Goal: Transaction & Acquisition: Purchase product/service

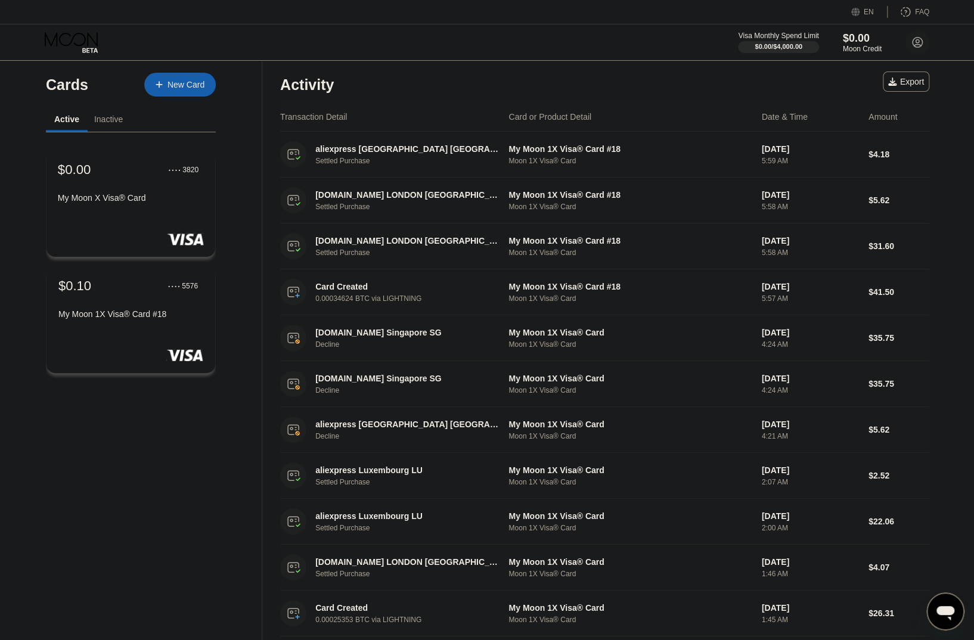
click at [137, 203] on div "My Moon X Visa® Card" at bounding box center [131, 198] width 146 height 10
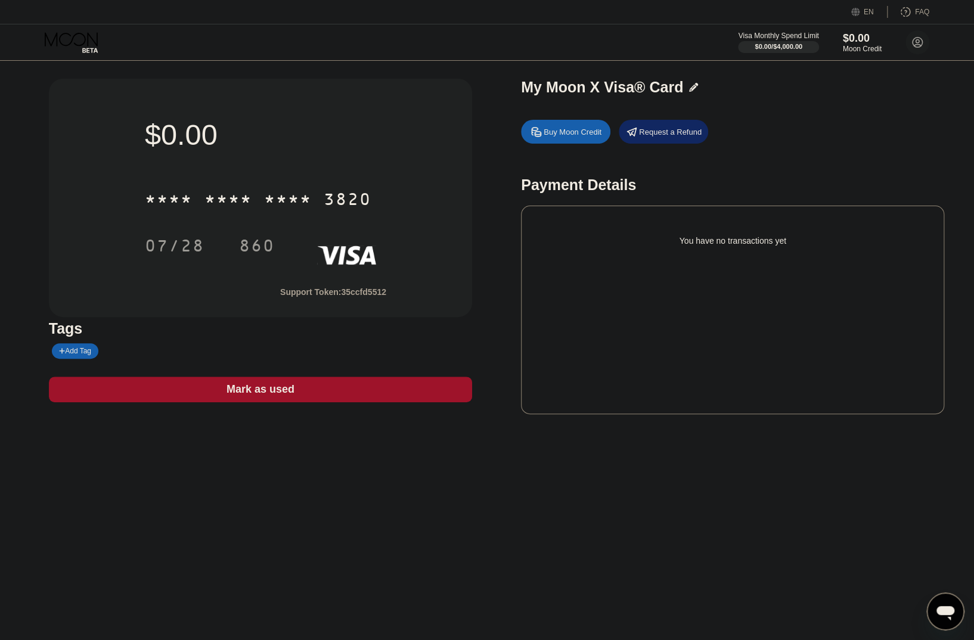
click at [551, 134] on div "Buy Moon Credit" at bounding box center [573, 132] width 58 height 10
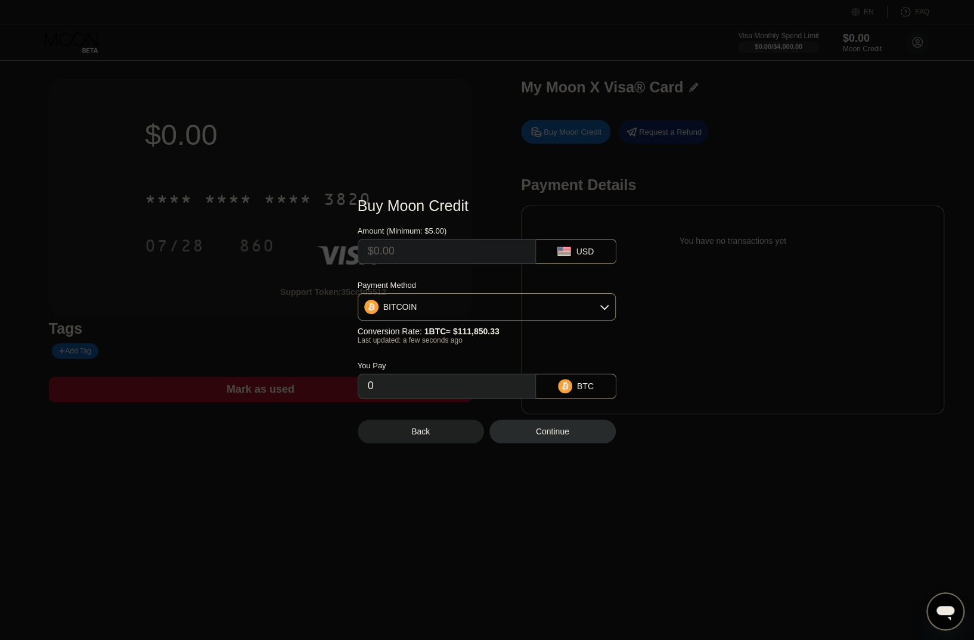
click at [446, 258] on input "text" at bounding box center [447, 252] width 158 height 24
type input "$8"
type input "0.00007153"
type input "$80"
type input "0.00071525"
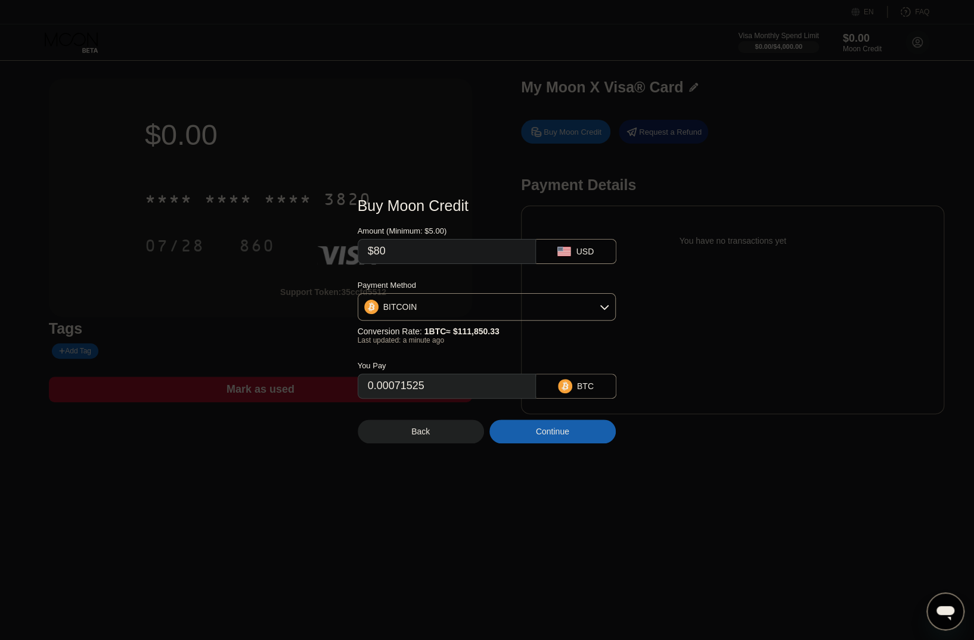
click at [445, 274] on div "Amount (Minimum: $5.00) $80 USD Payment Method BITCOIN Conversion Rate: 1 BTC ≈…" at bounding box center [487, 307] width 259 height 184
drag, startPoint x: 381, startPoint y: 250, endPoint x: 387, endPoint y: 251, distance: 6.1
click at [387, 251] on input "$80" at bounding box center [447, 252] width 158 height 24
type input "$83"
type input "0.00074207"
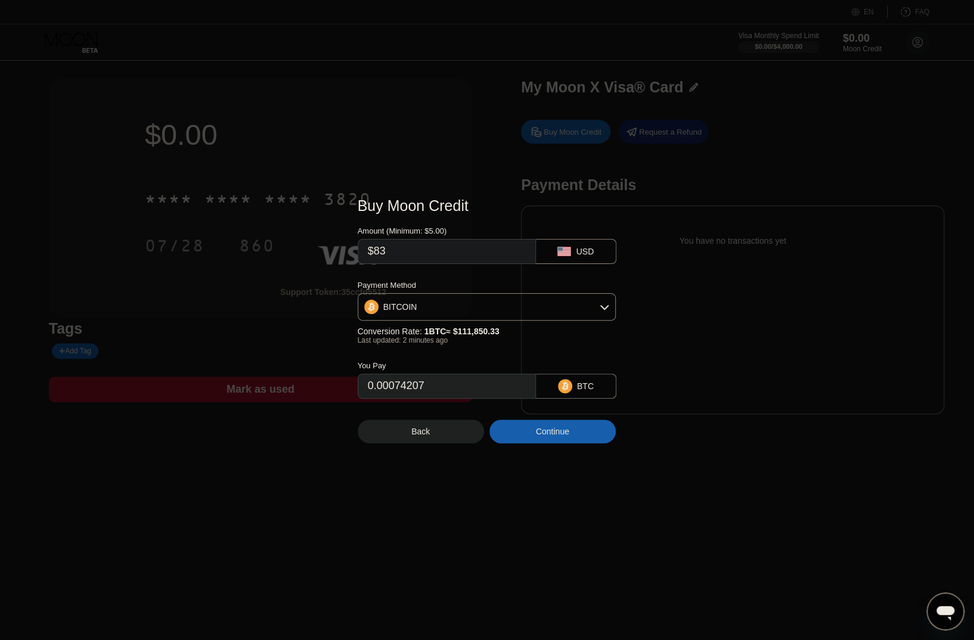
click at [424, 268] on div "Amount (Minimum: $5.00) $83 USD Payment Method BITCOIN Conversion Rate: 1 BTC ≈…" at bounding box center [487, 307] width 259 height 184
drag, startPoint x: 379, startPoint y: 250, endPoint x: 388, endPoint y: 250, distance: 8.3
click at [388, 250] on input "$83" at bounding box center [447, 252] width 158 height 24
type input "$85"
type input "0.00075995"
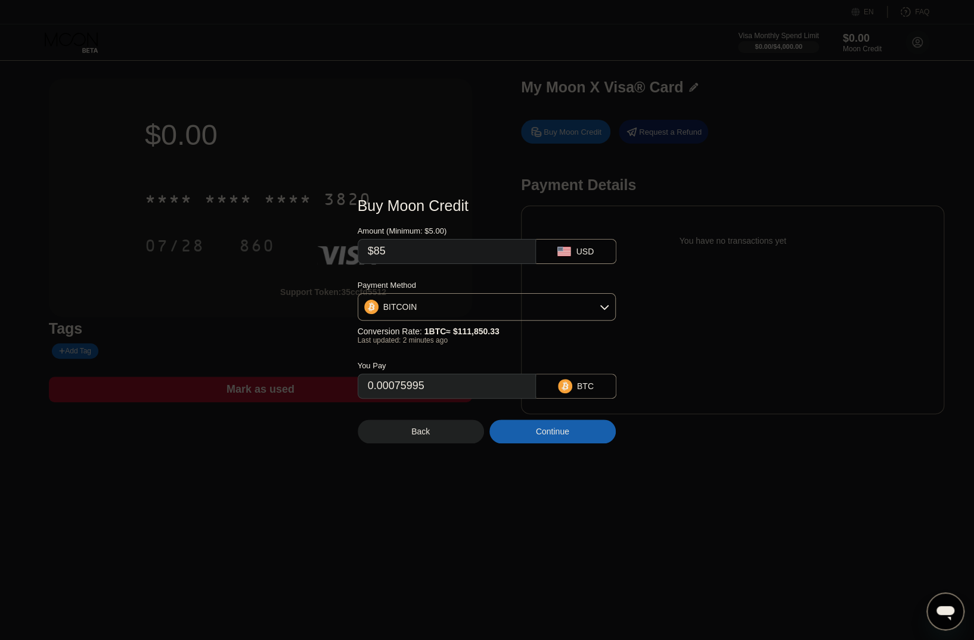
type input "$85"
click at [425, 270] on div "Amount (Minimum: $5.00) $85 USD Payment Method BITCOIN Conversion Rate: 1 BTC ≈…" at bounding box center [487, 307] width 259 height 184
click at [569, 437] on div "Continue" at bounding box center [552, 432] width 33 height 10
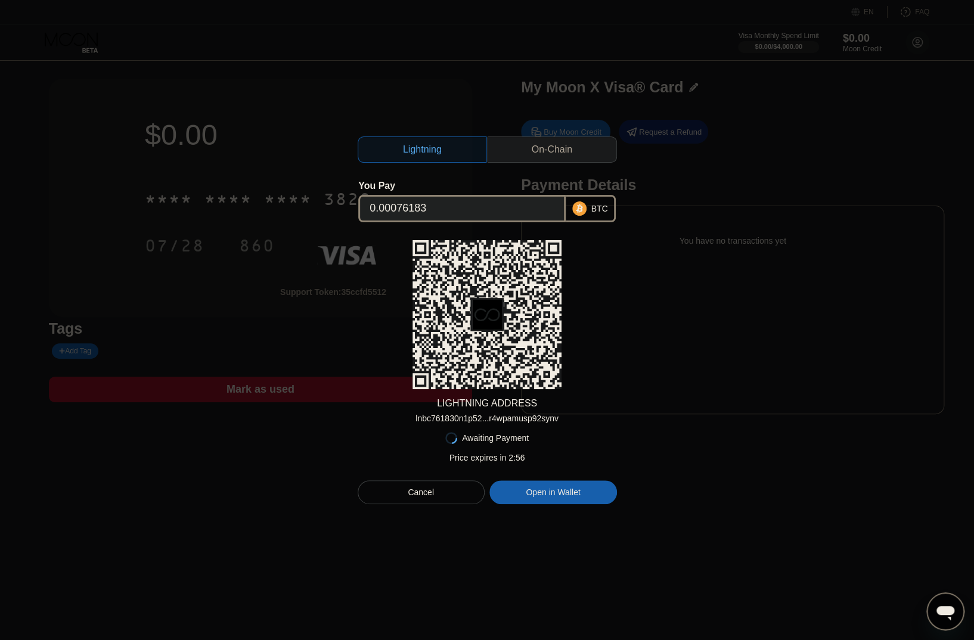
click at [519, 150] on div "On-Chain" at bounding box center [552, 150] width 130 height 26
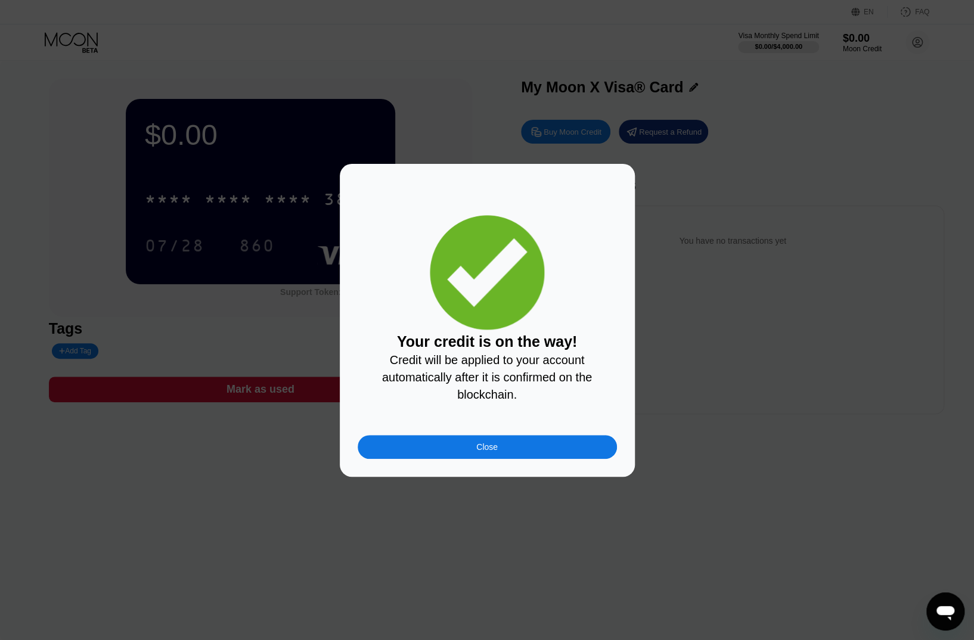
click at [523, 459] on div "Close" at bounding box center [487, 447] width 259 height 24
